Goal: Find contact information: Find contact information

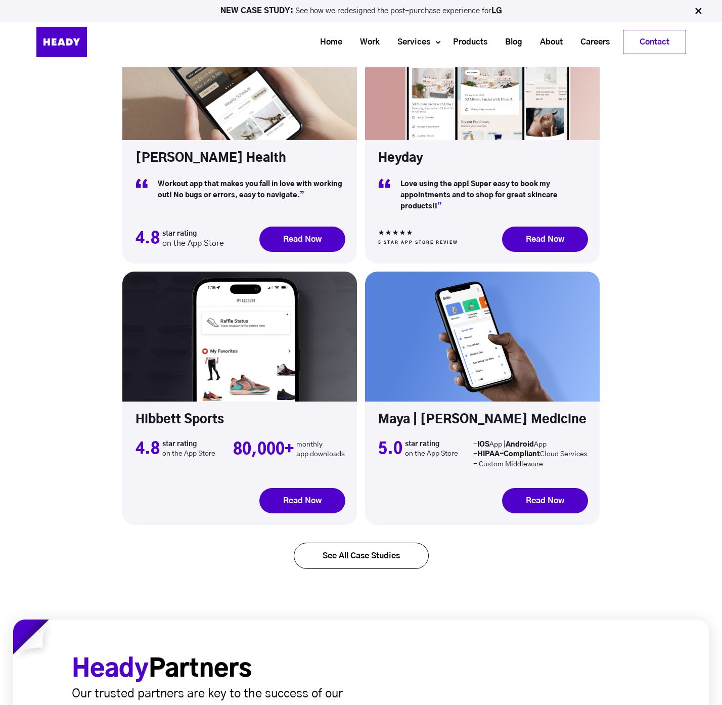
scroll to position [2911, 0]
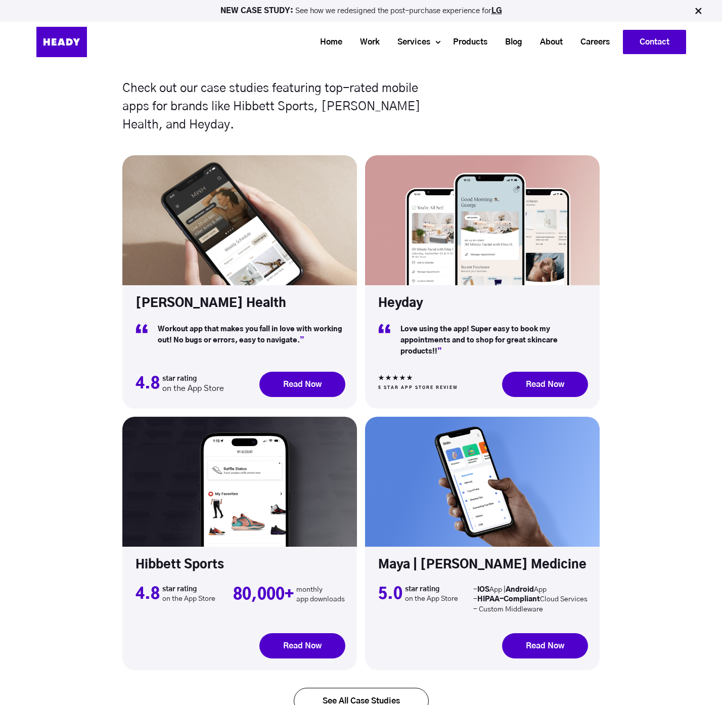
click at [636, 46] on link "Contact" at bounding box center [654, 41] width 62 height 23
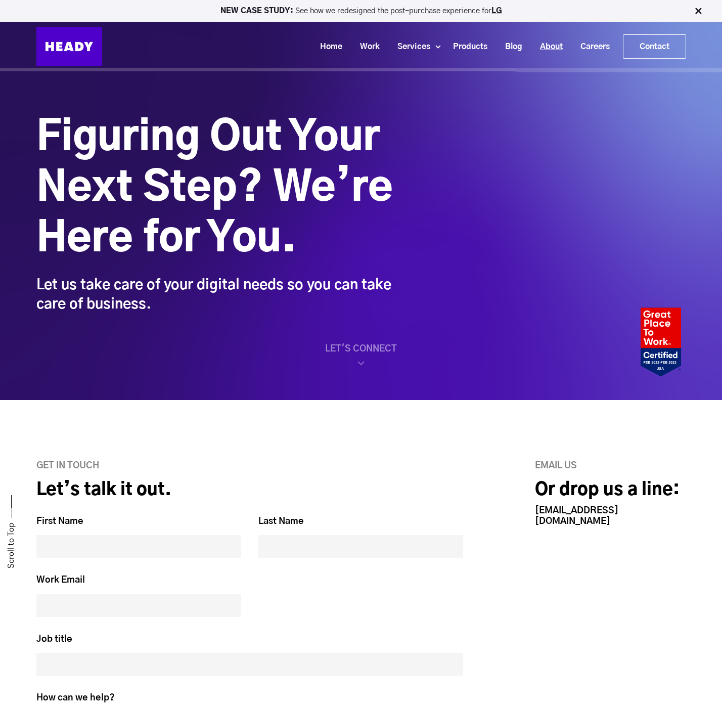
click at [549, 47] on link "About" at bounding box center [547, 46] width 40 height 19
